Goal: Task Accomplishment & Management: Manage account settings

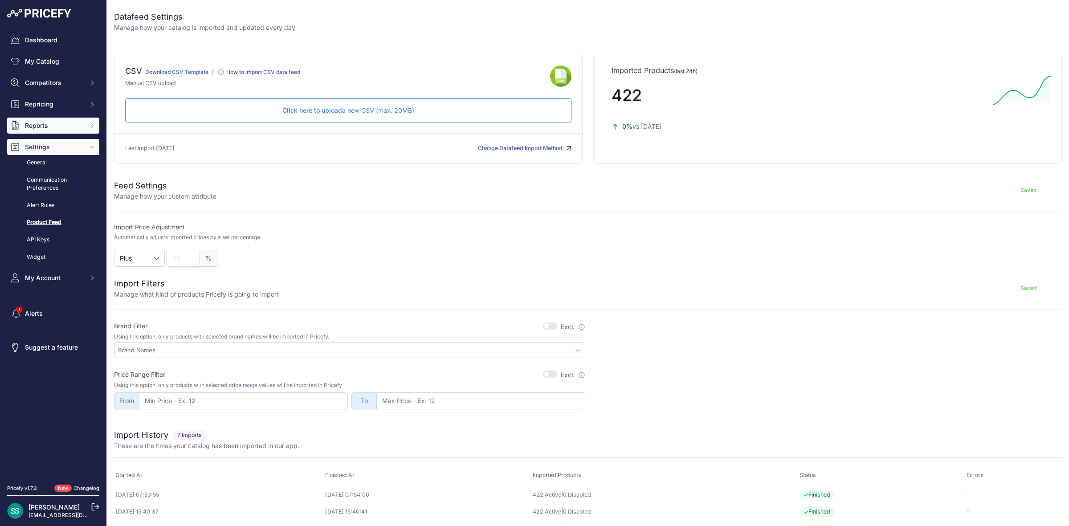
click at [44, 125] on span "Reports" at bounding box center [54, 125] width 58 height 9
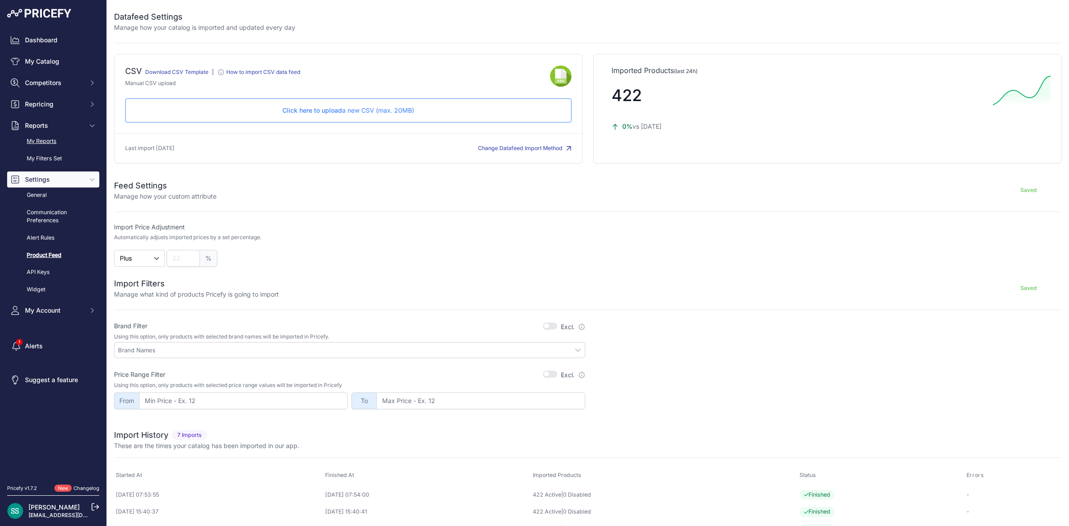
click at [51, 135] on link "My Reports" at bounding box center [53, 142] width 92 height 16
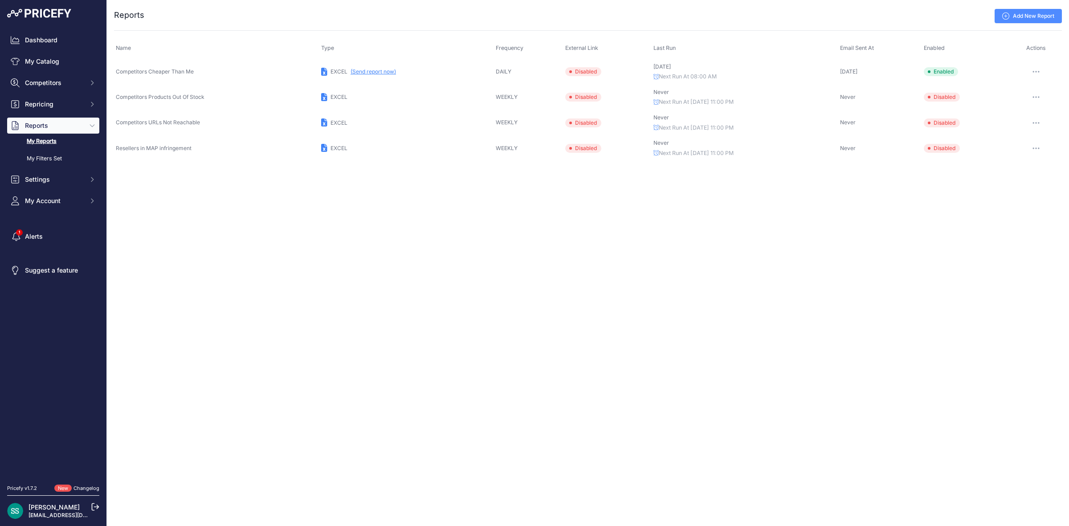
click at [372, 71] on button "(Send report now)" at bounding box center [373, 71] width 45 height 7
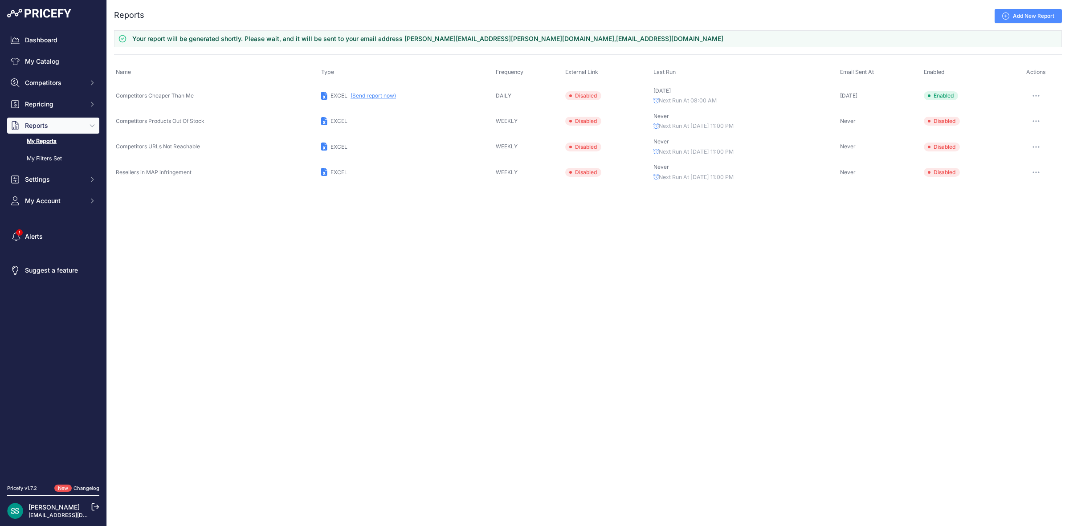
drag, startPoint x: 1034, startPoint y: 92, endPoint x: 1034, endPoint y: 98, distance: 6.7
click at [1034, 98] on button "button" at bounding box center [1036, 96] width 18 height 12
click at [818, 347] on div "Close You are not connected to the internet. ..." at bounding box center [588, 263] width 962 height 526
click at [48, 201] on span "My Account" at bounding box center [54, 200] width 58 height 9
click at [65, 217] on link "Profile" at bounding box center [53, 217] width 92 height 16
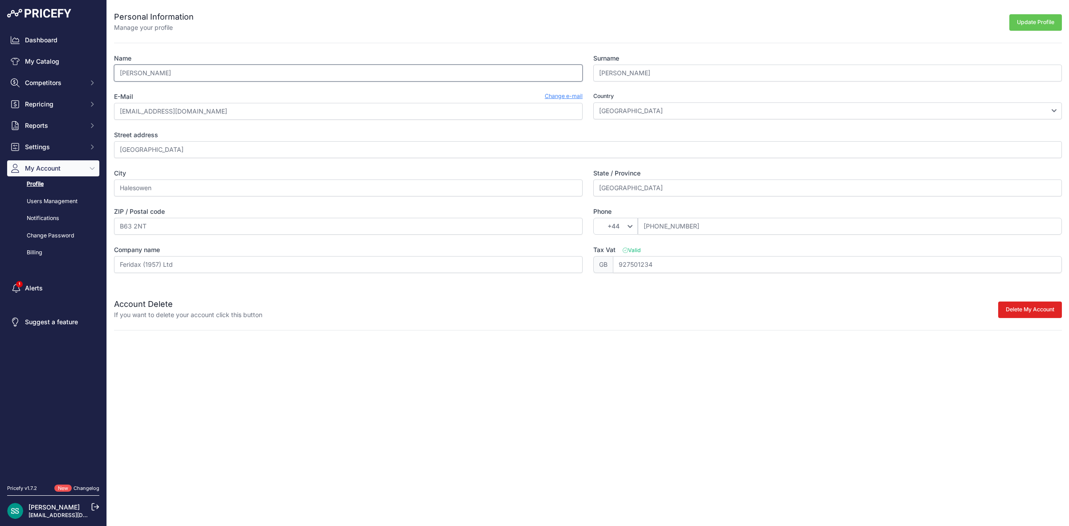
click at [216, 78] on input "[PERSON_NAME]" at bounding box center [348, 73] width 469 height 17
type input "T"
type input "[PERSON_NAME]"
type input "Strangwood"
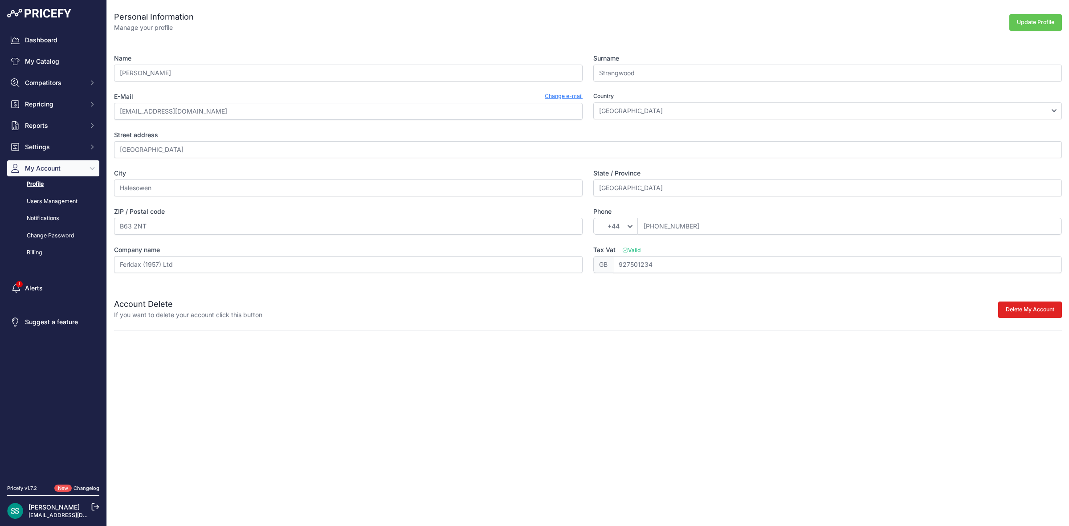
click at [1020, 26] on button "Update Profile" at bounding box center [1036, 22] width 53 height 16
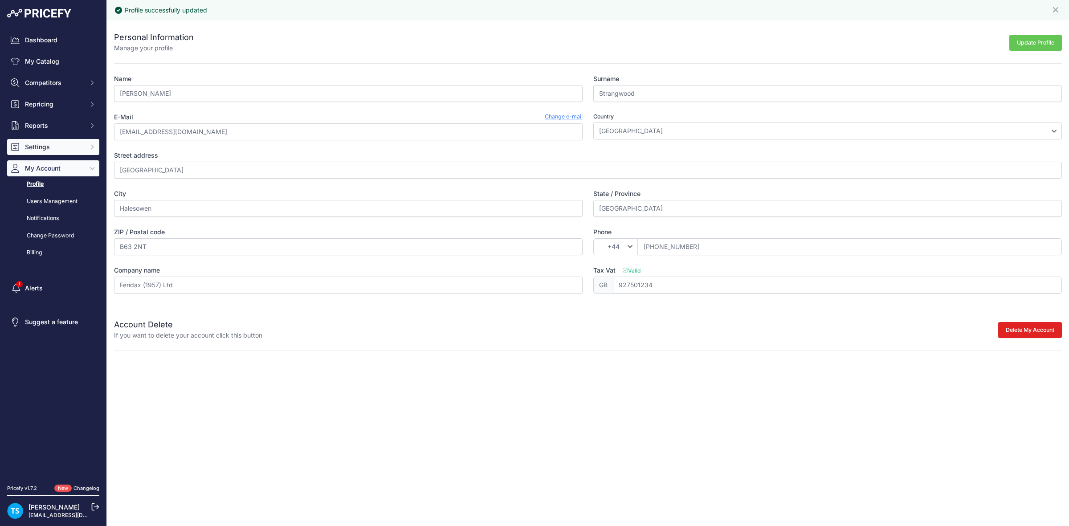
click at [57, 151] on button "Settings" at bounding box center [53, 147] width 92 height 16
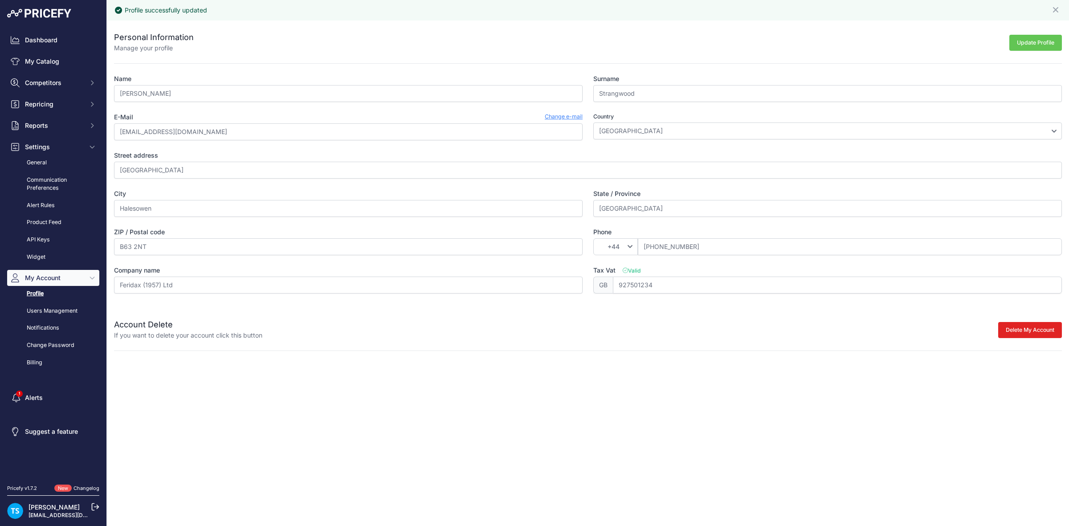
click at [496, 406] on div "Profile successfully updated Close Personal Information Manage your profile Upd…" at bounding box center [588, 263] width 962 height 526
click at [56, 39] on link "Dashboard" at bounding box center [53, 40] width 92 height 16
